Goal: Navigation & Orientation: Find specific page/section

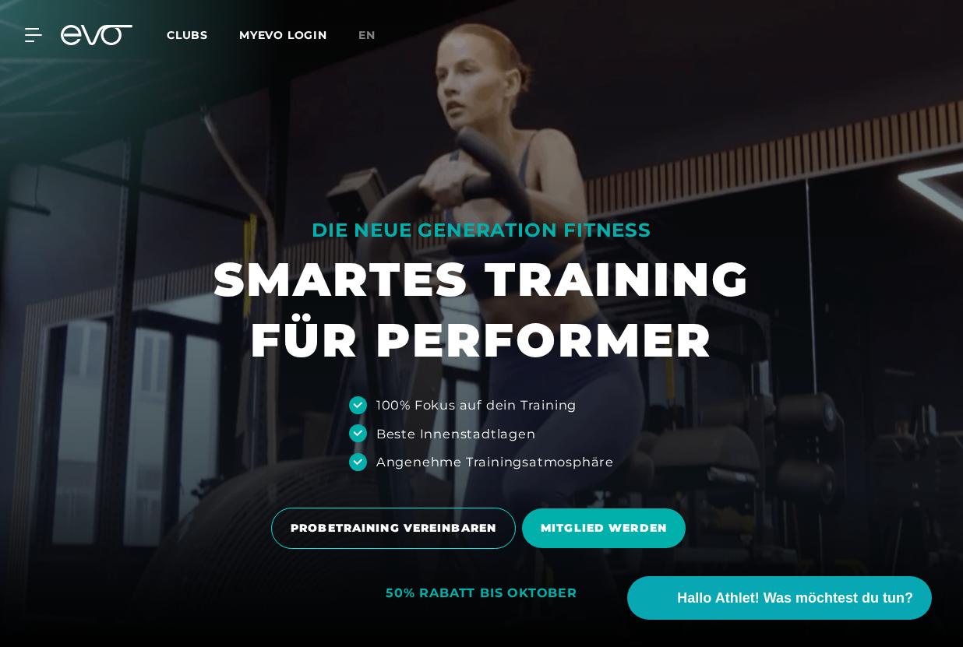
click at [201, 32] on span "Clubs" at bounding box center [187, 35] width 41 height 14
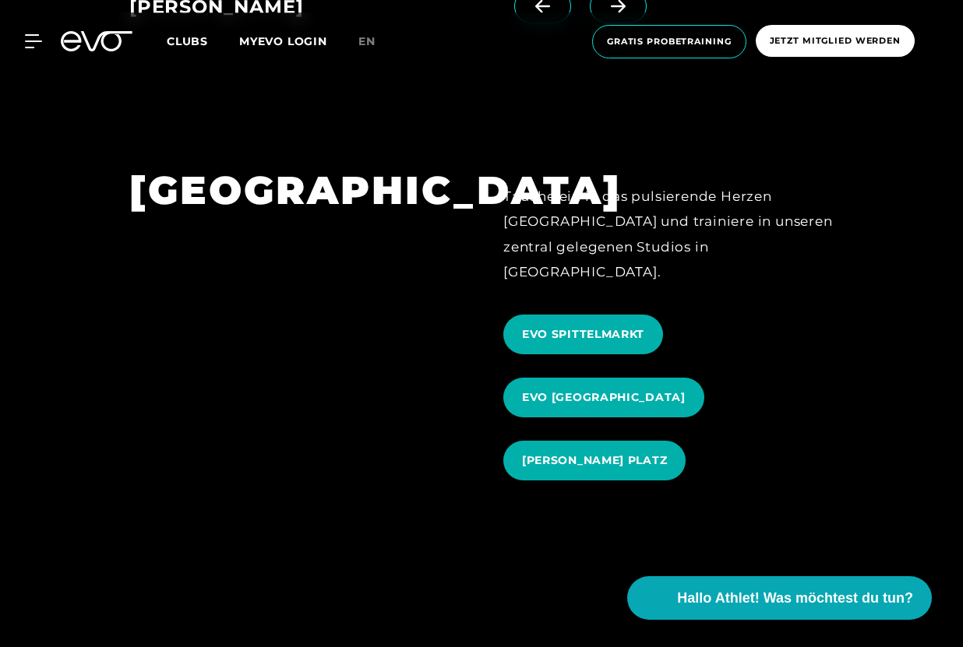
scroll to position [1647, 0]
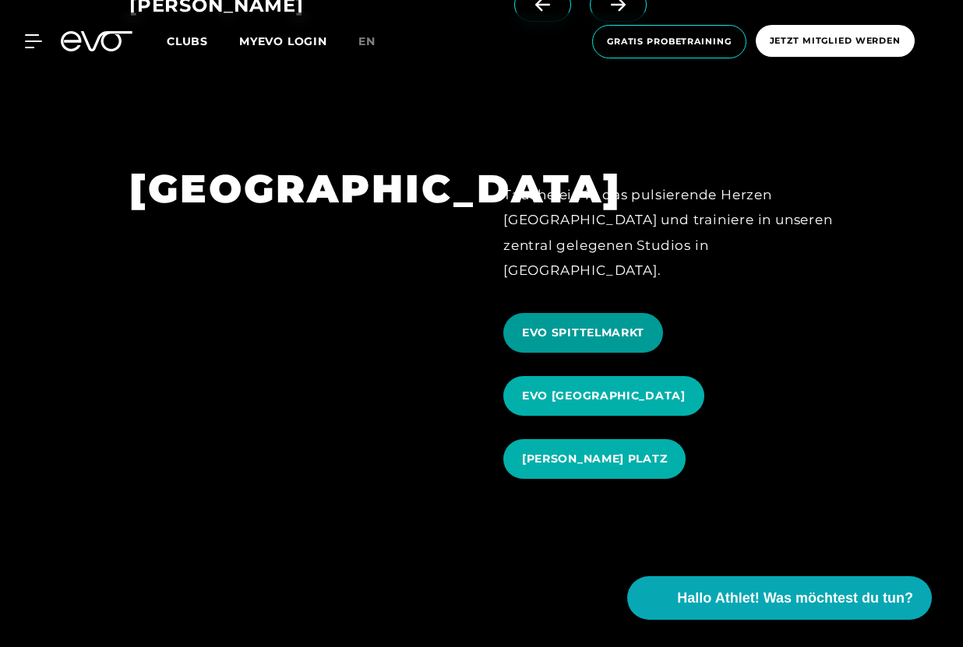
click at [554, 325] on span "EVO SPITTELMARKT" at bounding box center [583, 333] width 122 height 16
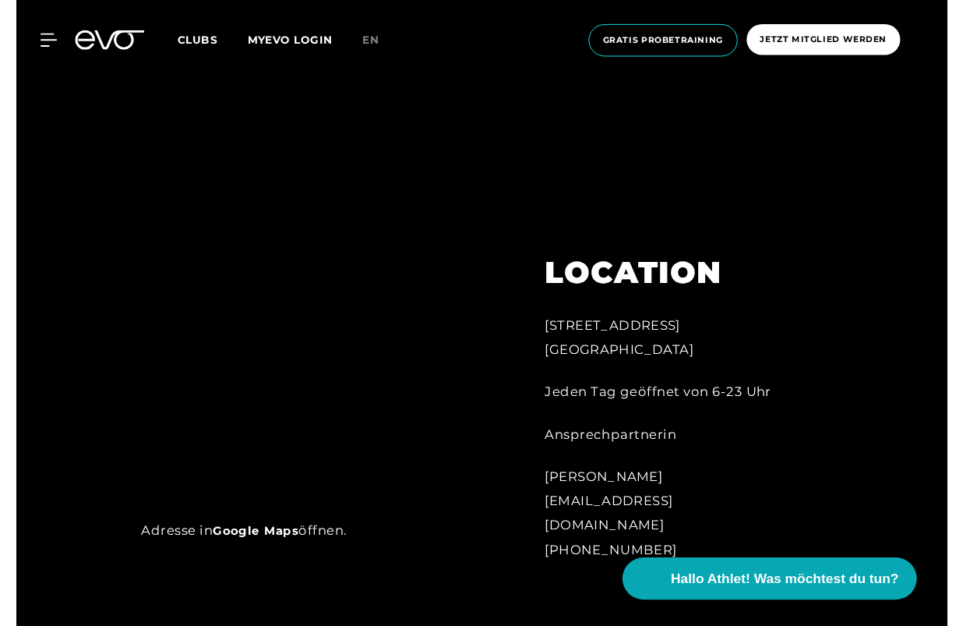
scroll to position [657, 0]
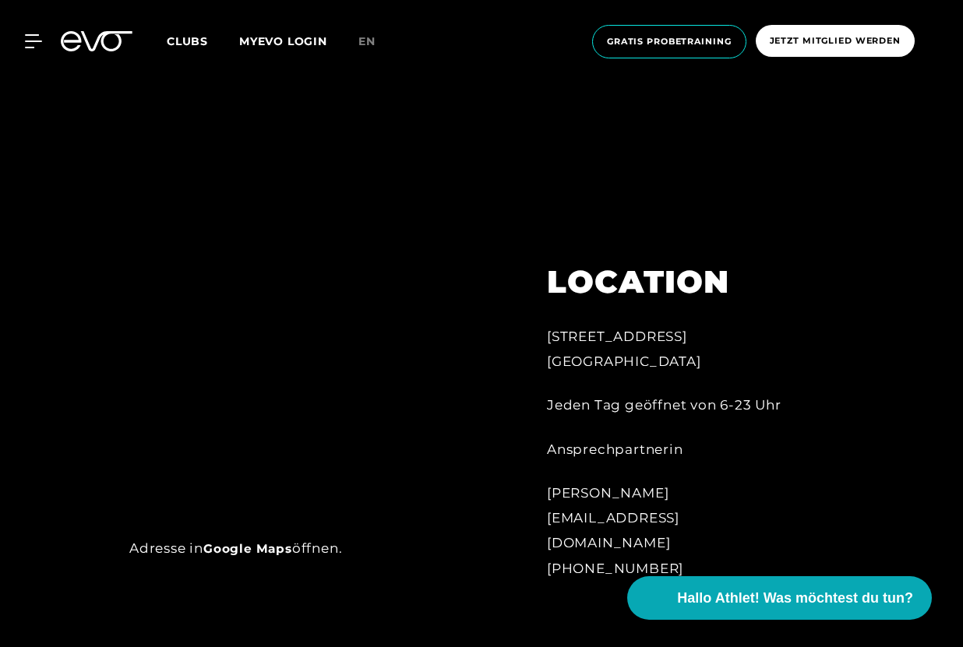
click at [242, 549] on link "Google Maps" at bounding box center [247, 548] width 89 height 15
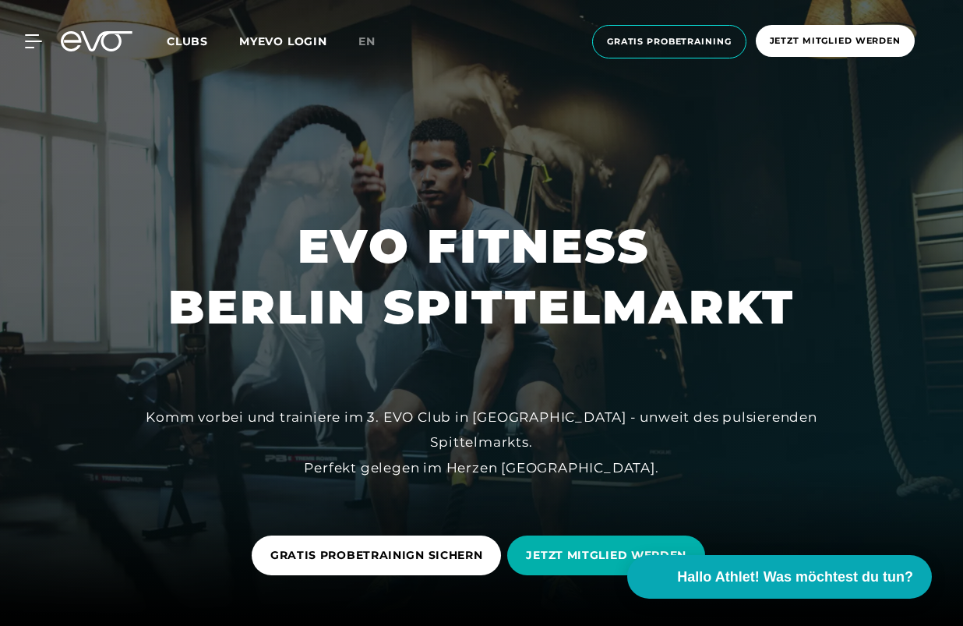
scroll to position [0, 0]
click at [183, 33] on div "Clubs MYEVO LOGIN" at bounding box center [263, 42] width 192 height 18
click at [189, 44] on span "Clubs" at bounding box center [187, 41] width 41 height 14
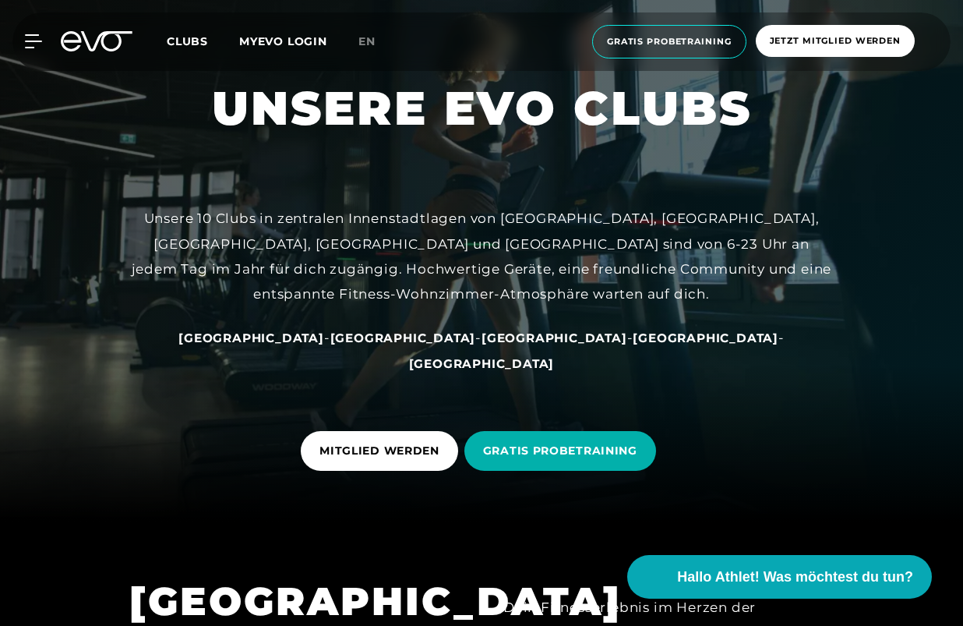
scroll to position [111, 0]
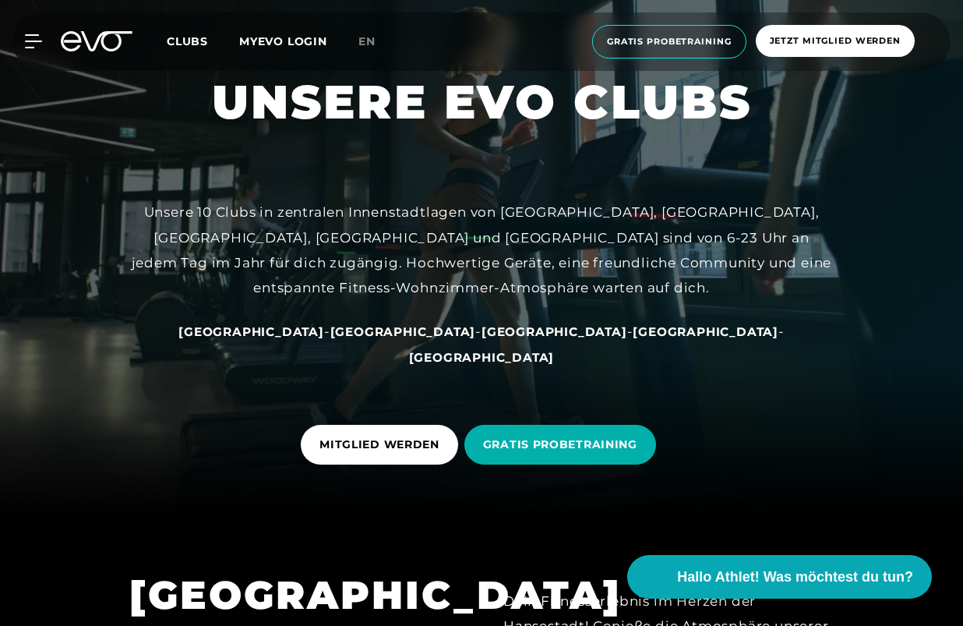
click at [379, 339] on span "[GEOGRAPHIC_DATA]" at bounding box center [403, 331] width 146 height 15
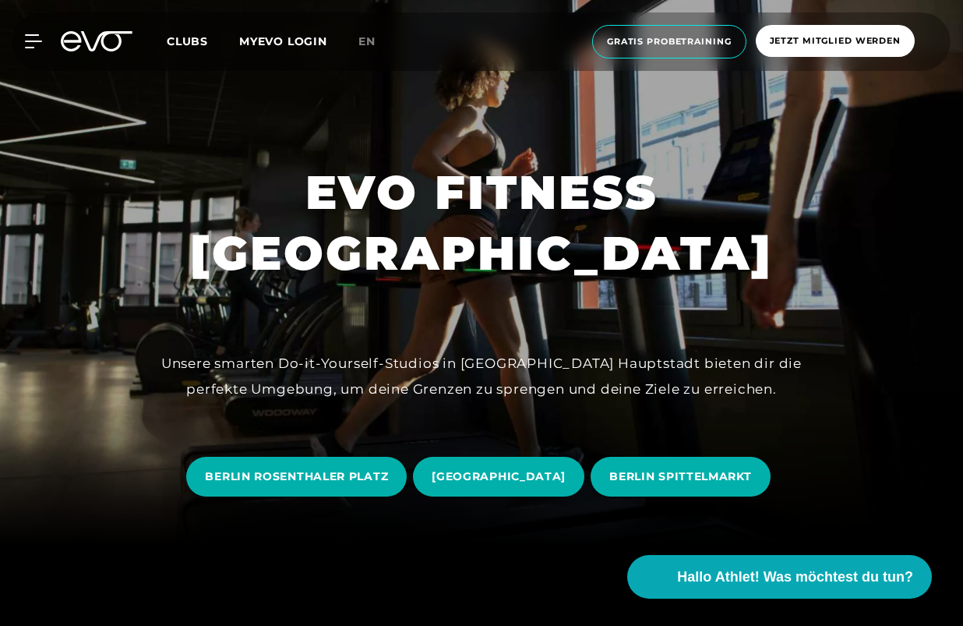
scroll to position [79, 0]
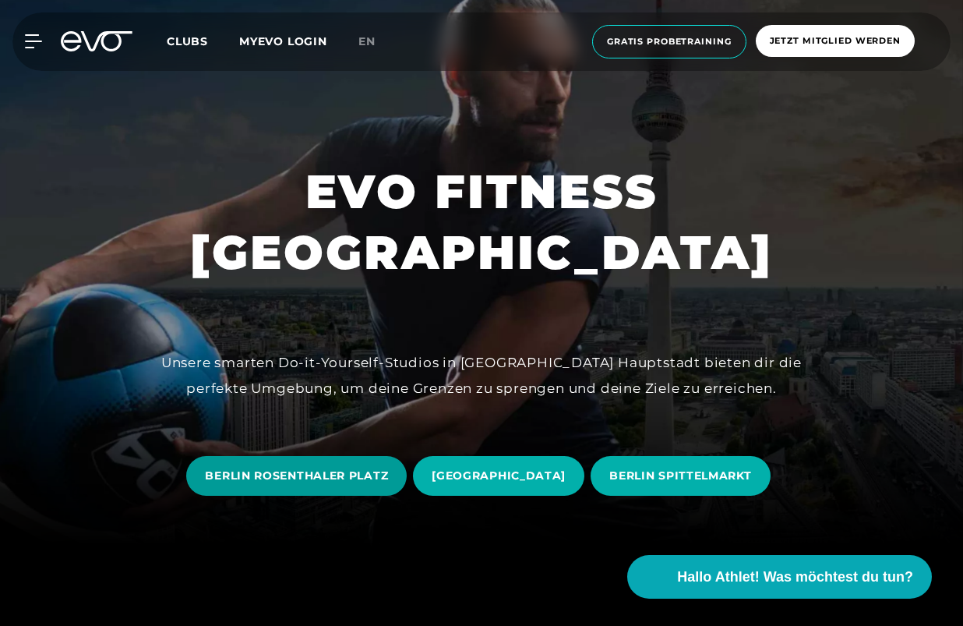
click at [310, 478] on span "BERLIN ROSENTHALER PLATZ" at bounding box center [296, 475] width 183 height 16
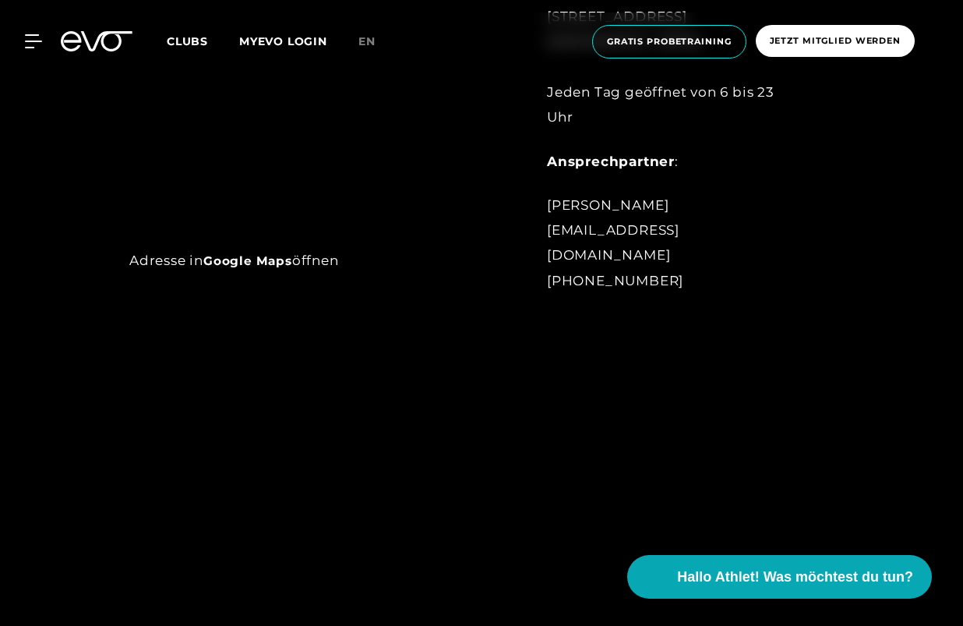
scroll to position [926, 0]
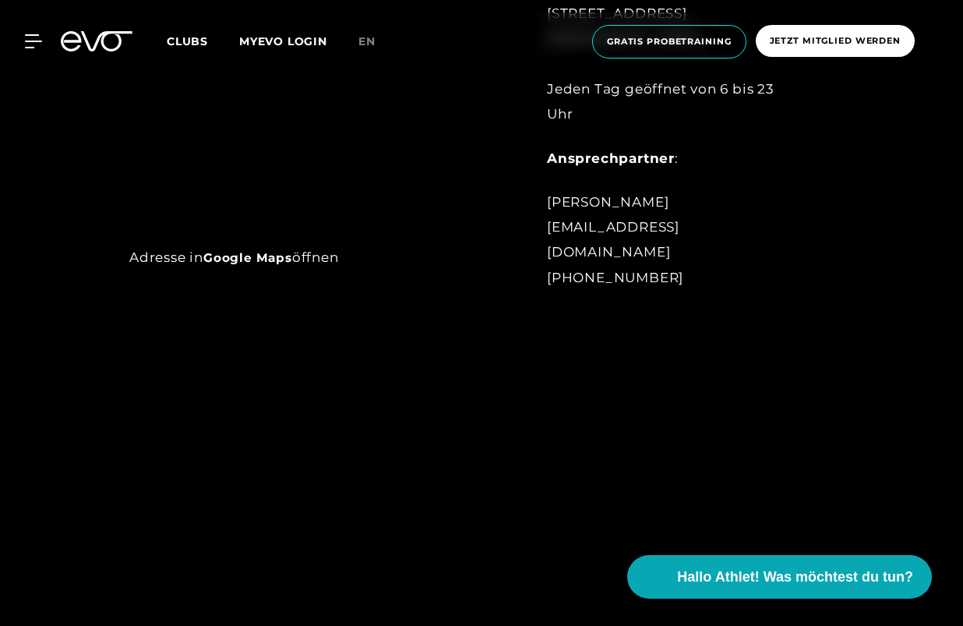
click at [239, 258] on link "Google Maps" at bounding box center [247, 257] width 89 height 15
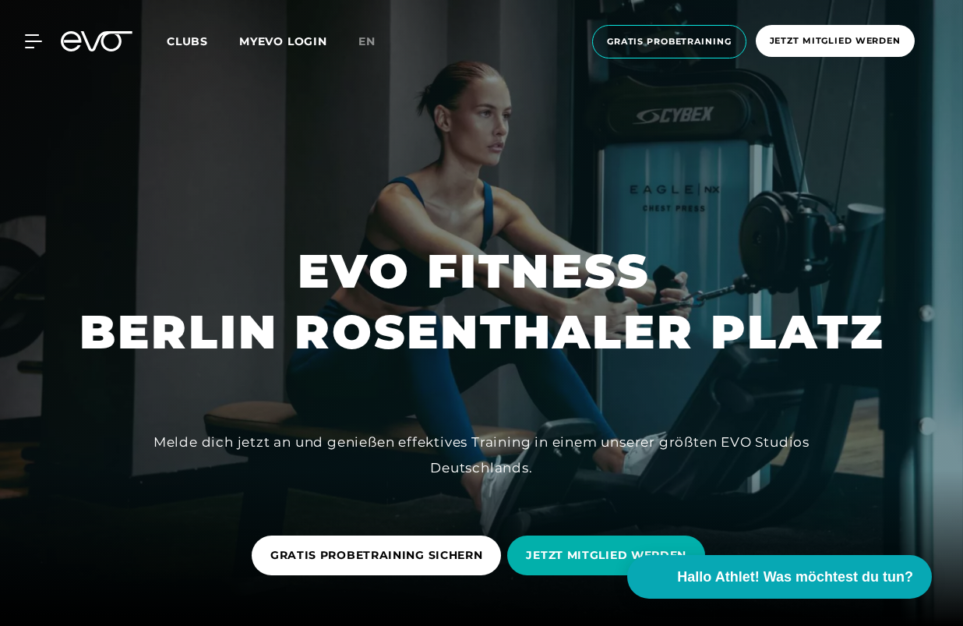
scroll to position [0, 0]
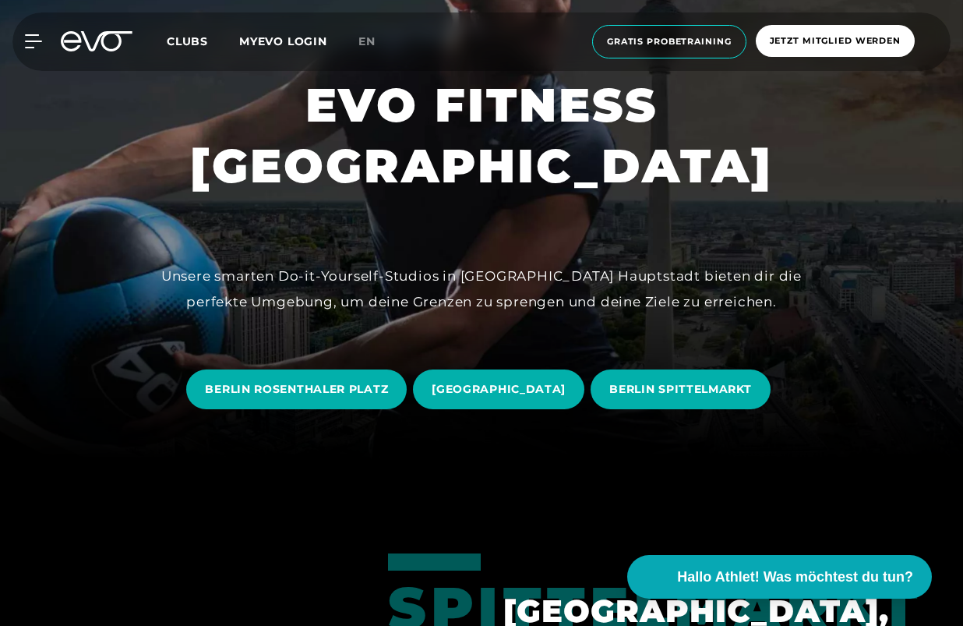
scroll to position [172, 0]
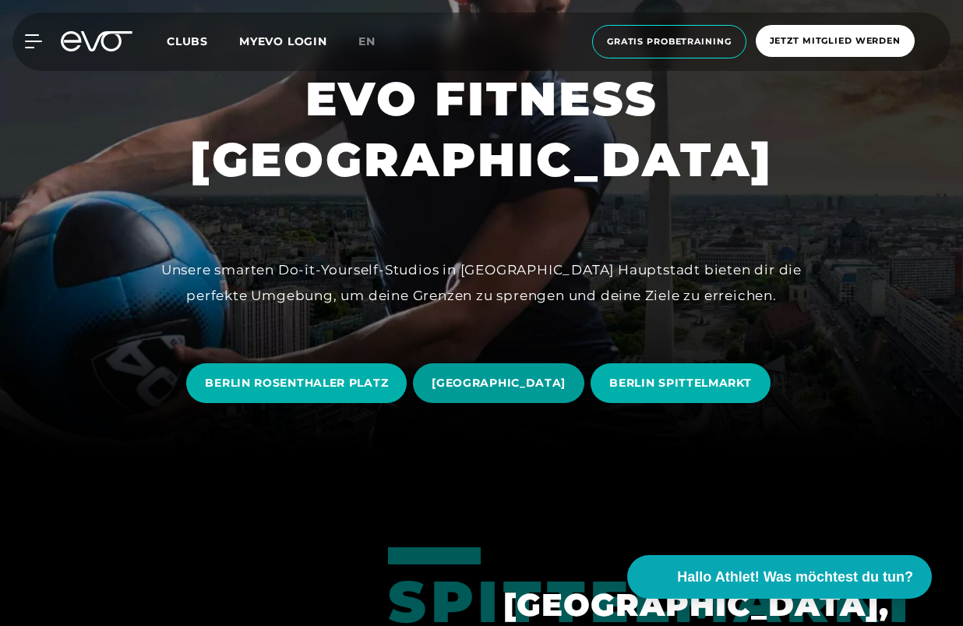
click at [503, 380] on span "[GEOGRAPHIC_DATA]" at bounding box center [499, 383] width 134 height 16
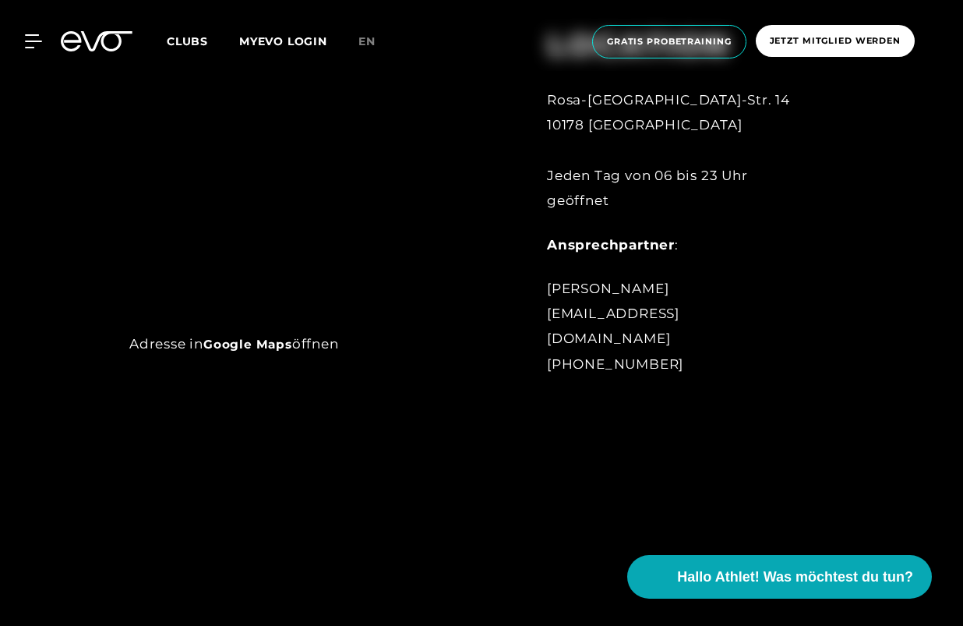
scroll to position [841, 0]
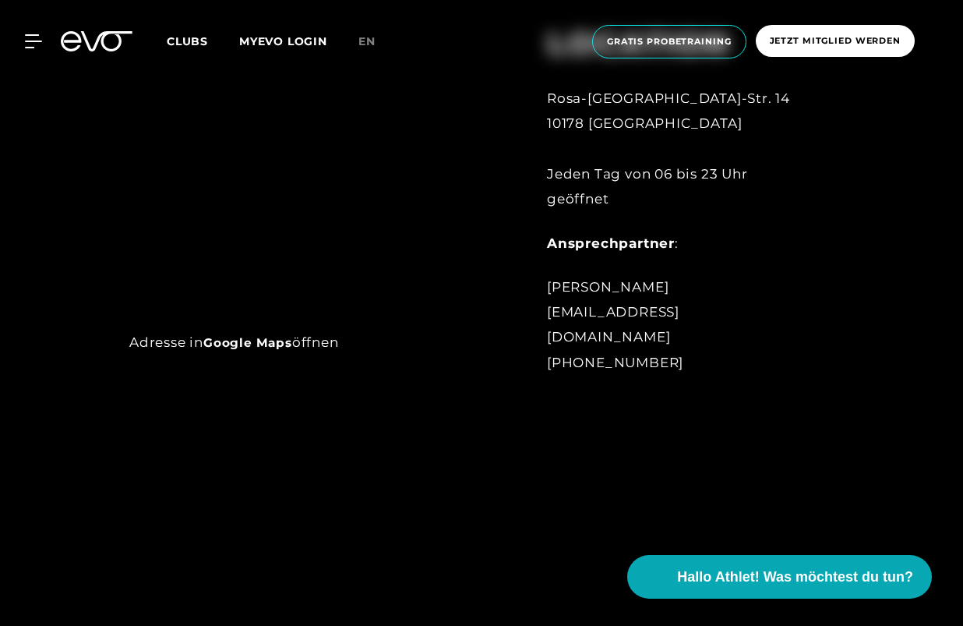
click at [256, 345] on link "Google Maps" at bounding box center [247, 342] width 89 height 15
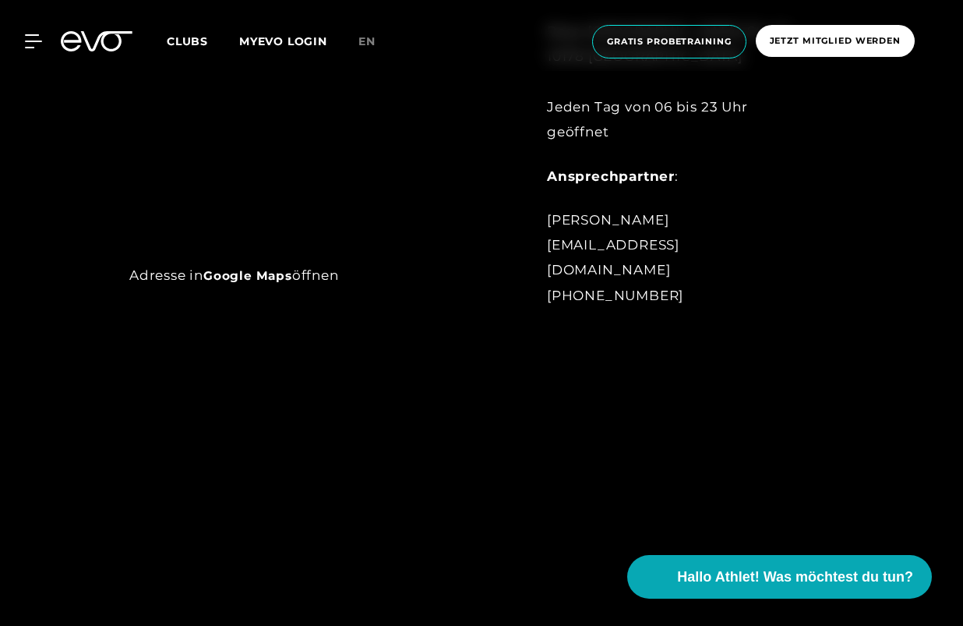
scroll to position [935, 0]
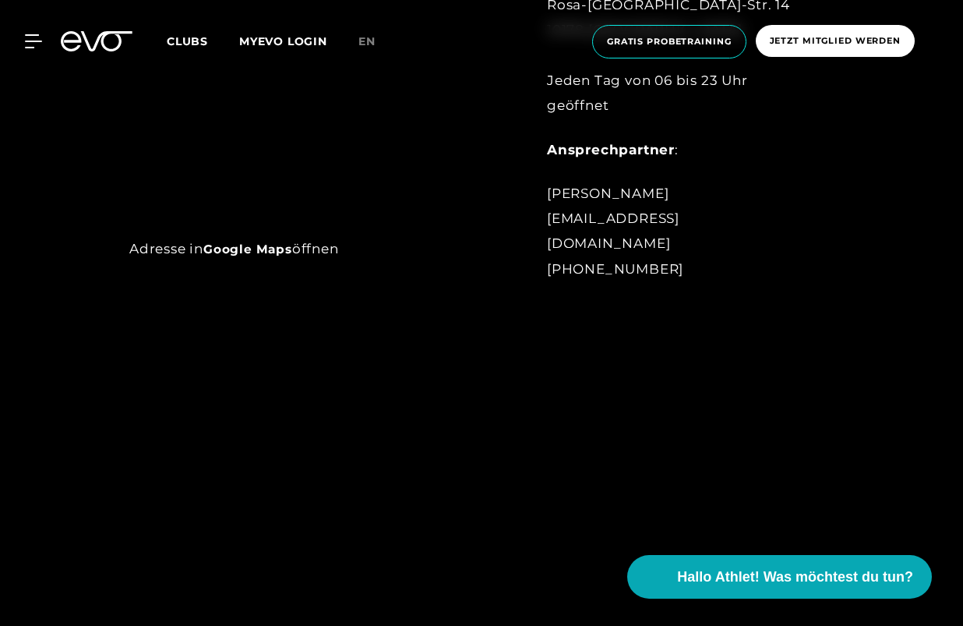
click at [259, 250] on link "Google Maps" at bounding box center [247, 249] width 89 height 15
